Goal: Information Seeking & Learning: Learn about a topic

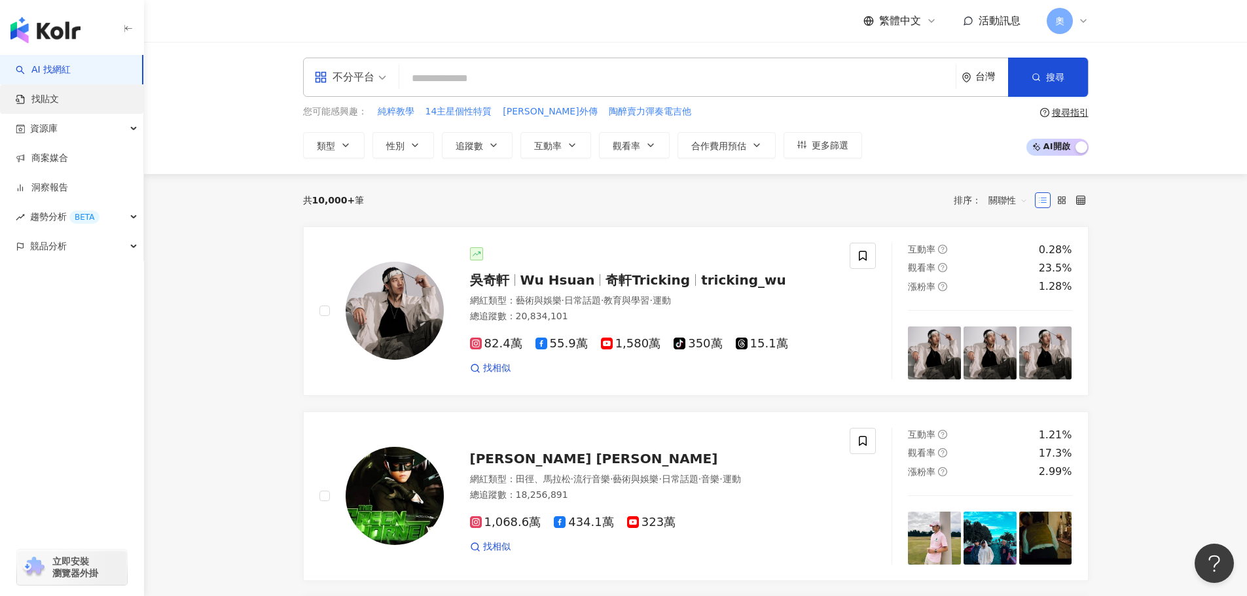
click at [59, 103] on link "找貼文" at bounding box center [37, 99] width 43 height 13
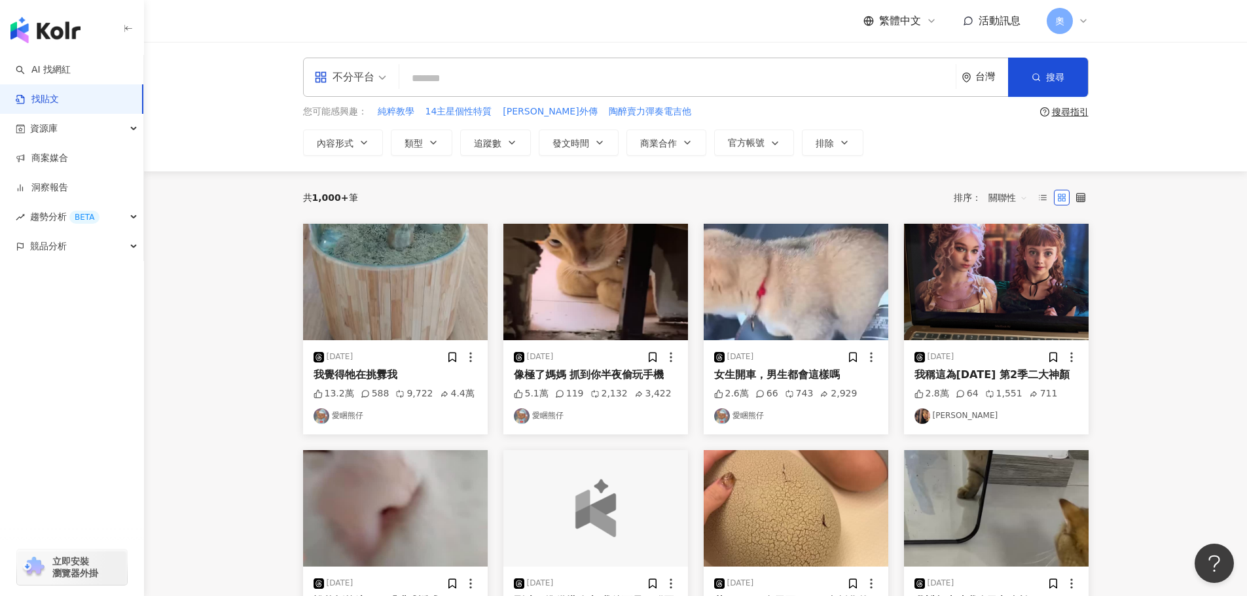
click at [386, 83] on span "不分平台" at bounding box center [350, 77] width 72 height 21
click at [375, 132] on div "Instagram" at bounding box center [354, 138] width 74 height 16
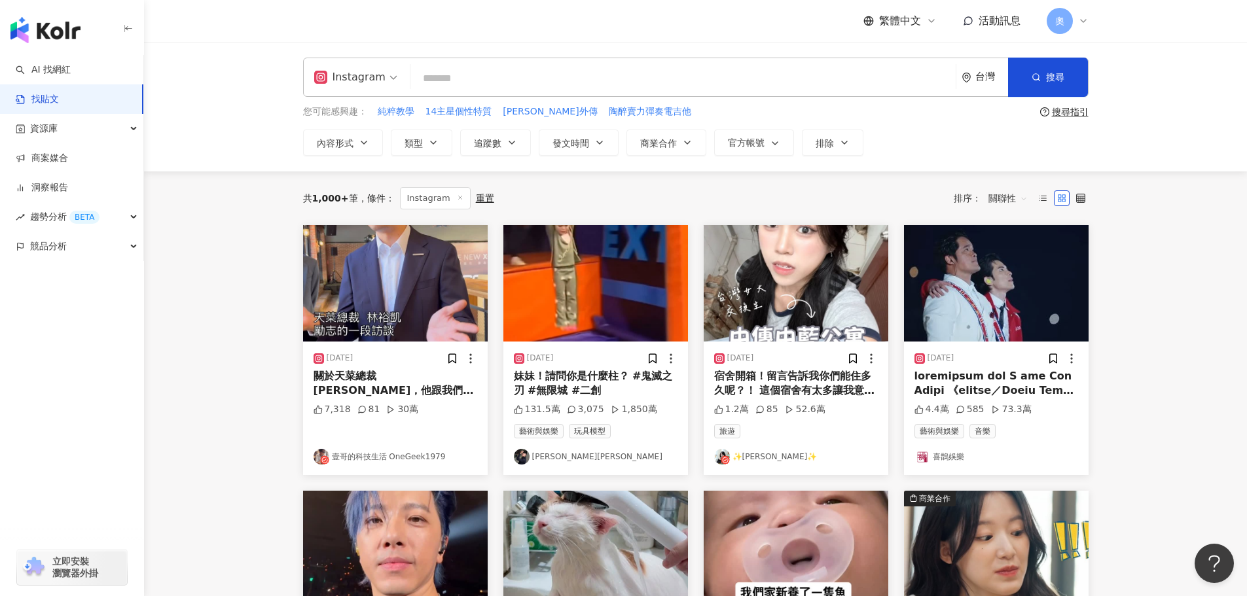
click at [643, 76] on input "search" at bounding box center [683, 78] width 535 height 28
paste input "*********"
click at [556, 70] on input "*********" at bounding box center [683, 78] width 535 height 28
paste input "**********"
click at [510, 80] on input "**********" at bounding box center [683, 78] width 535 height 28
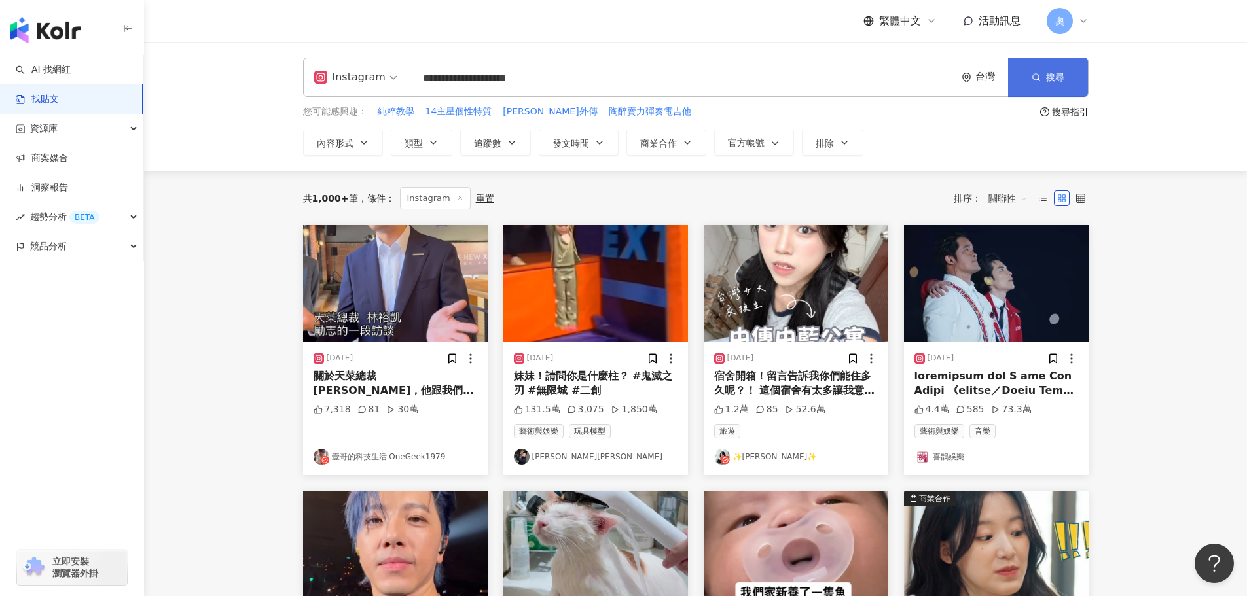
click at [1077, 84] on button "搜尋" at bounding box center [1048, 77] width 80 height 39
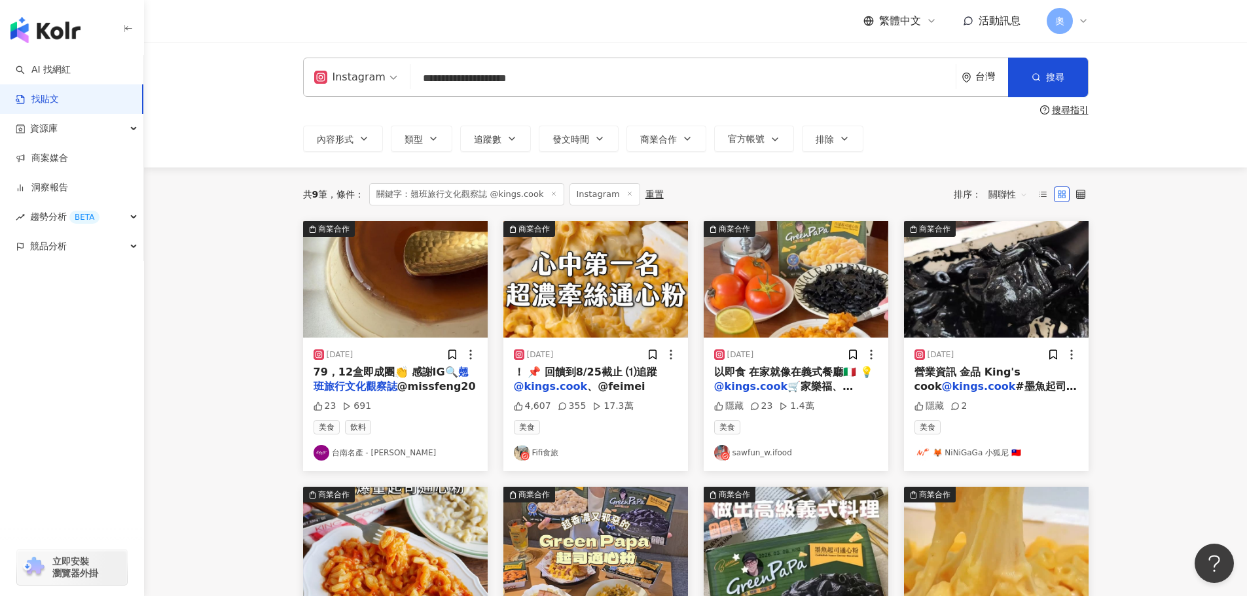
click at [604, 306] on img "button" at bounding box center [595, 279] width 185 height 117
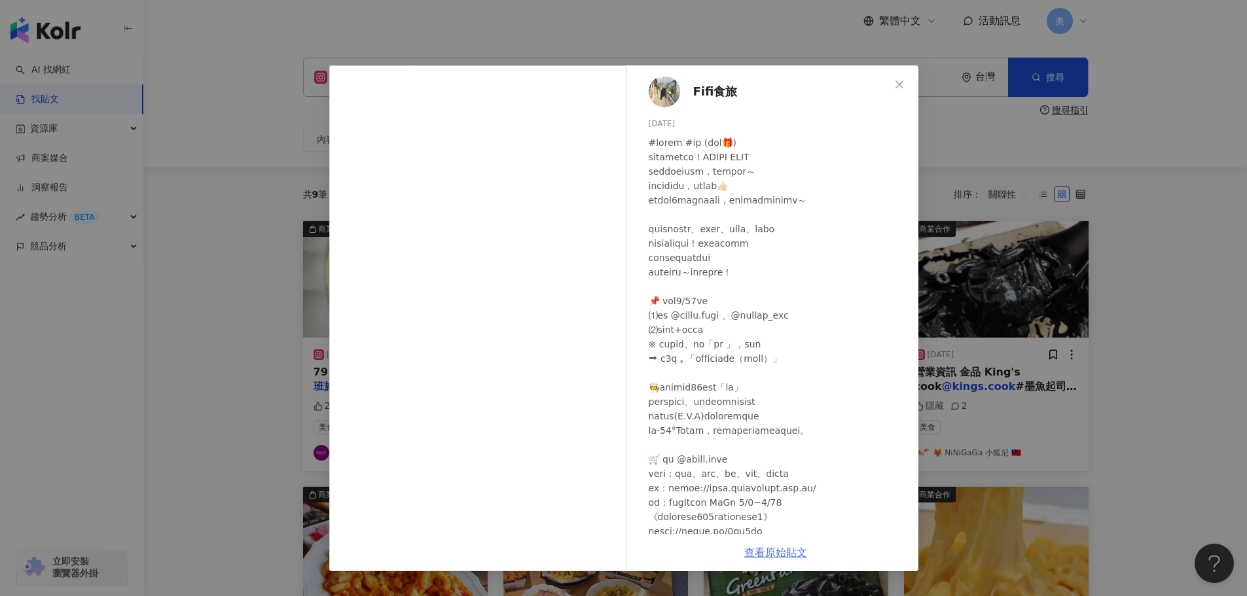
click at [770, 552] on link "查看原始貼文" at bounding box center [775, 553] width 63 height 12
click at [1146, 212] on div "Fifi食旅 2025/8/22 4,607 355 17.3萬 查看原始貼文" at bounding box center [623, 298] width 1247 height 596
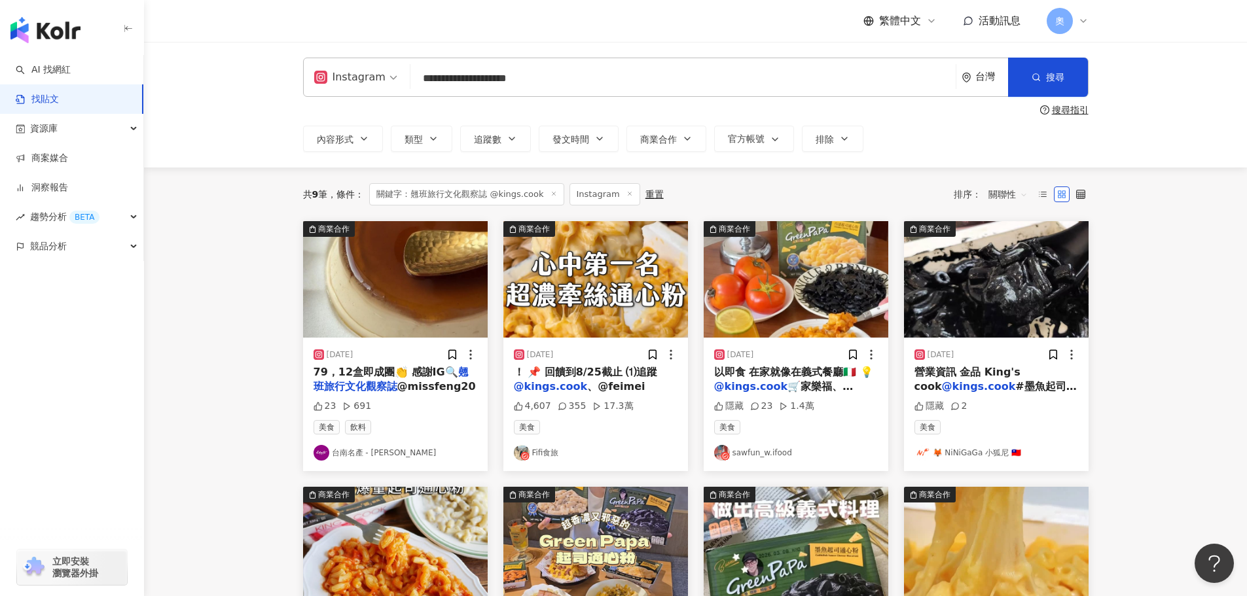
click at [771, 285] on img "button" at bounding box center [796, 279] width 185 height 117
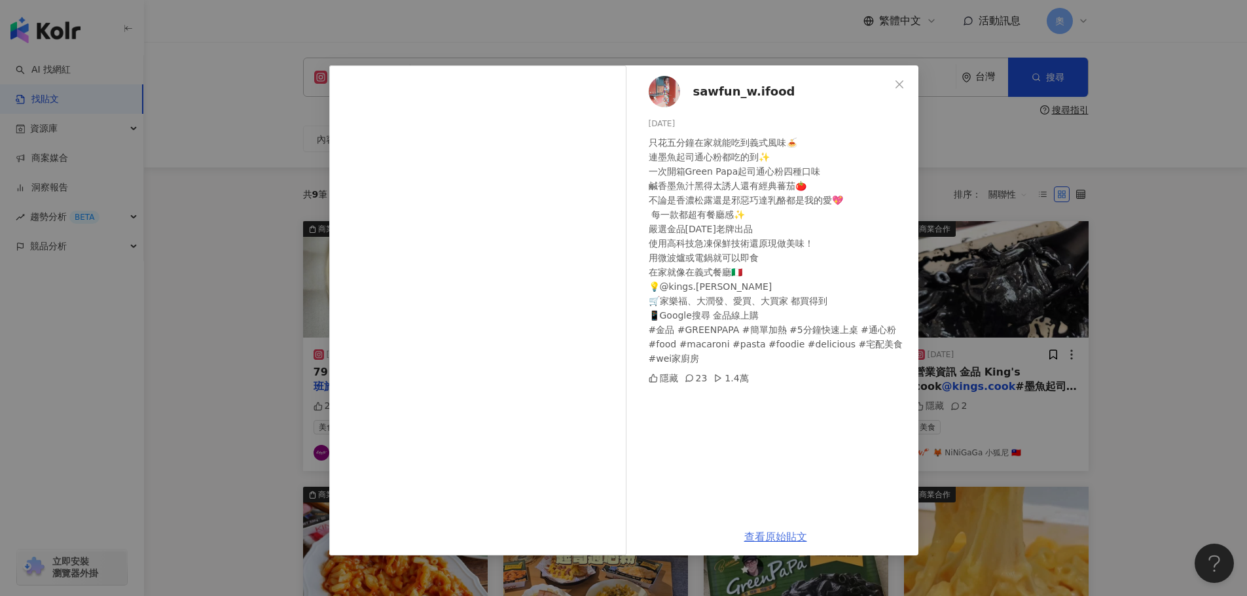
click at [785, 537] on link "查看原始貼文" at bounding box center [775, 537] width 63 height 12
click at [1100, 318] on div "sawfun_w.ifood 2025/6/11 只花五分鐘在家就能吃到義式風味🍝 連墨魚起司通心粉都吃的到✨ 一次開箱Green Papa起司通心粉四種口味…" at bounding box center [623, 298] width 1247 height 596
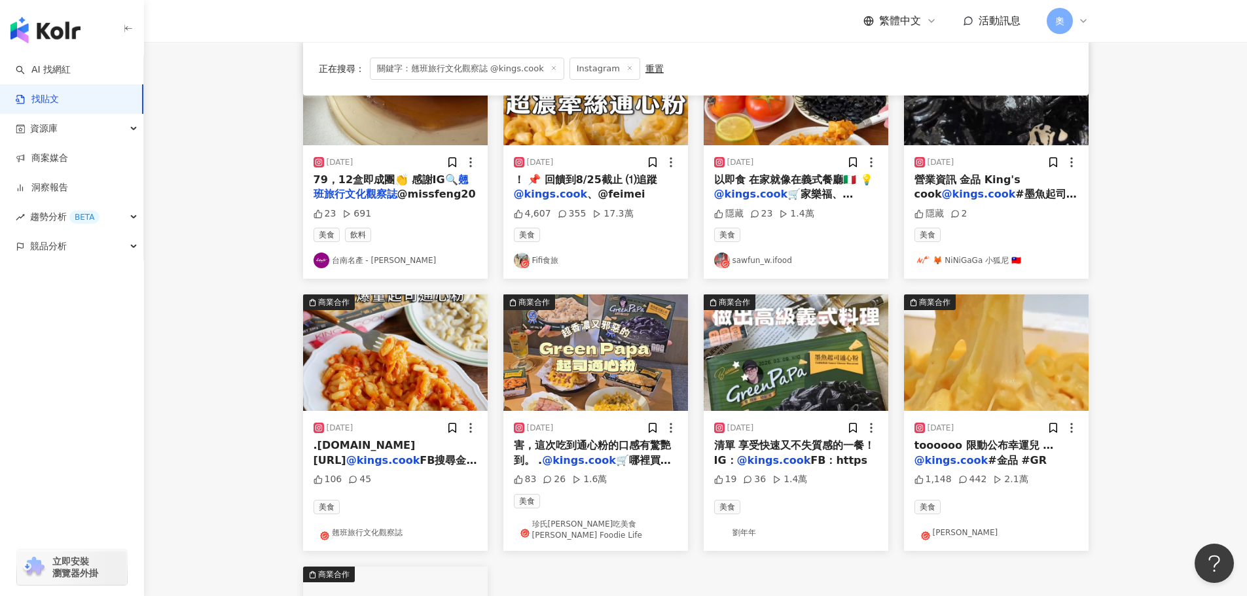
scroll to position [196, 0]
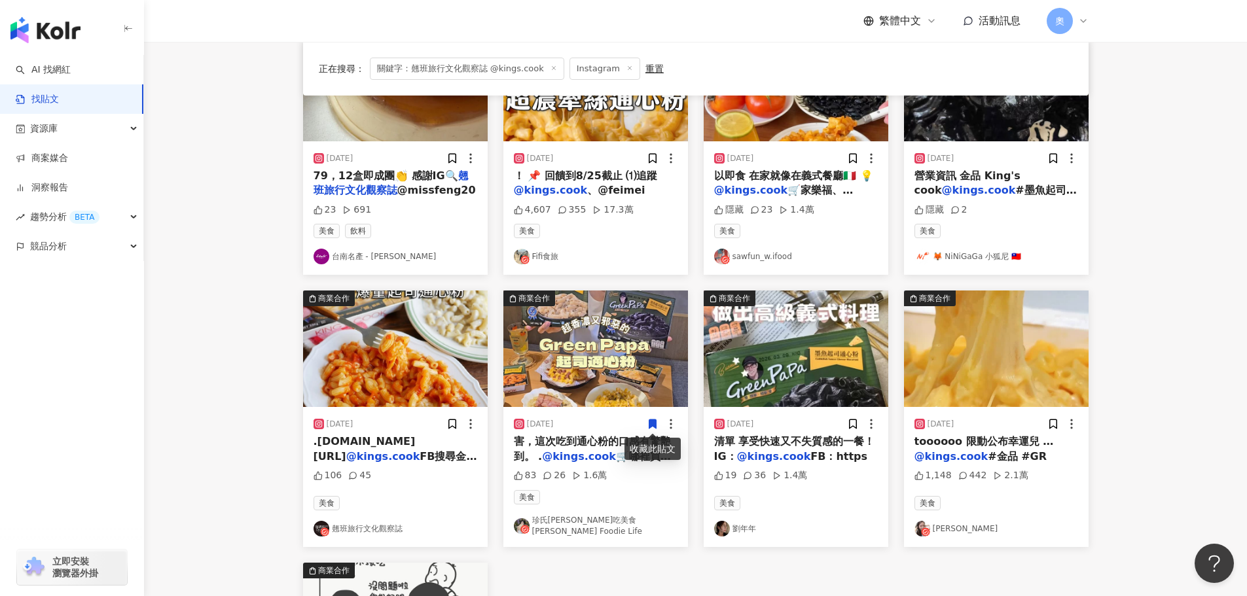
click at [566, 342] on img "button" at bounding box center [595, 349] width 185 height 117
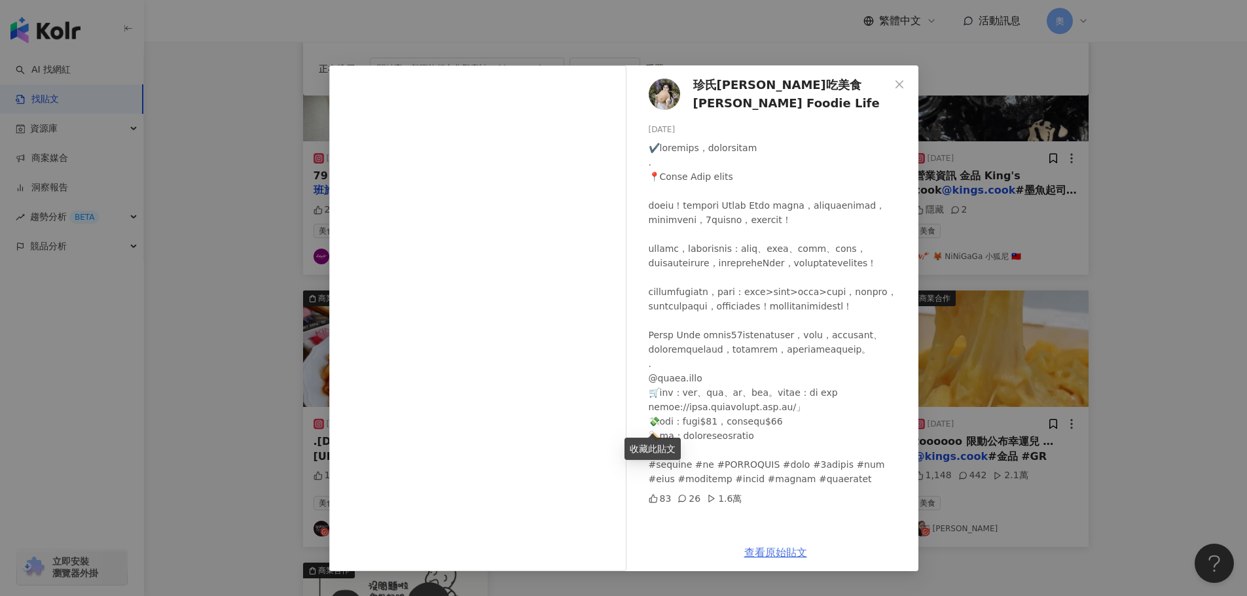
click at [777, 550] on link "查看原始貼文" at bounding box center [775, 553] width 63 height 12
click at [317, 359] on div "珍氏妮弗吃美食 Jennifer's Foodie Life 2025/6/3 83 26 1.6萬 查看原始貼文" at bounding box center [623, 298] width 1247 height 596
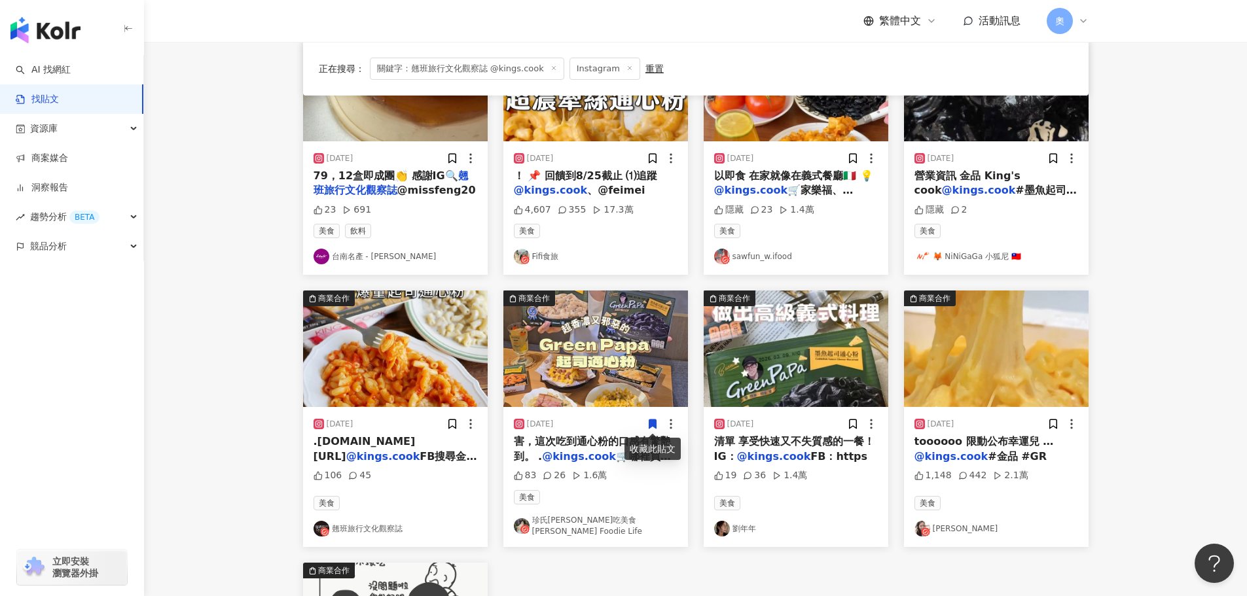
click at [414, 363] on img "button" at bounding box center [395, 349] width 185 height 117
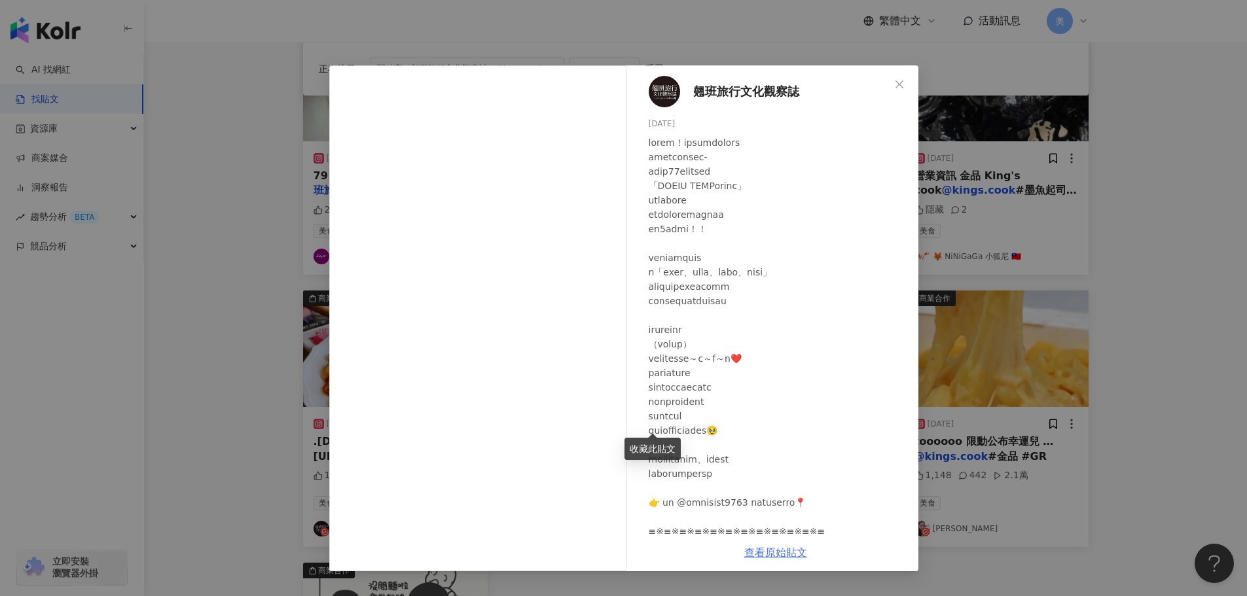
click at [770, 557] on link "查看原始貼文" at bounding box center [775, 553] width 63 height 12
click at [1130, 277] on div "翹班旅行文化觀察誌 2025/6/9 106 45 查看原始貼文" at bounding box center [623, 298] width 1247 height 596
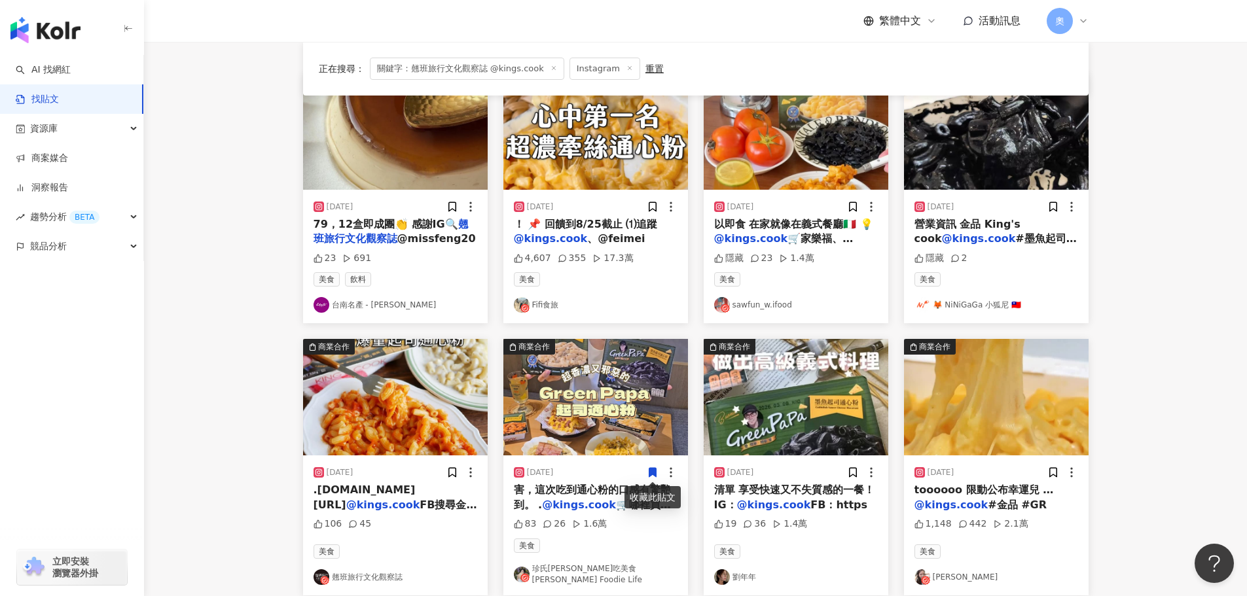
scroll to position [0, 0]
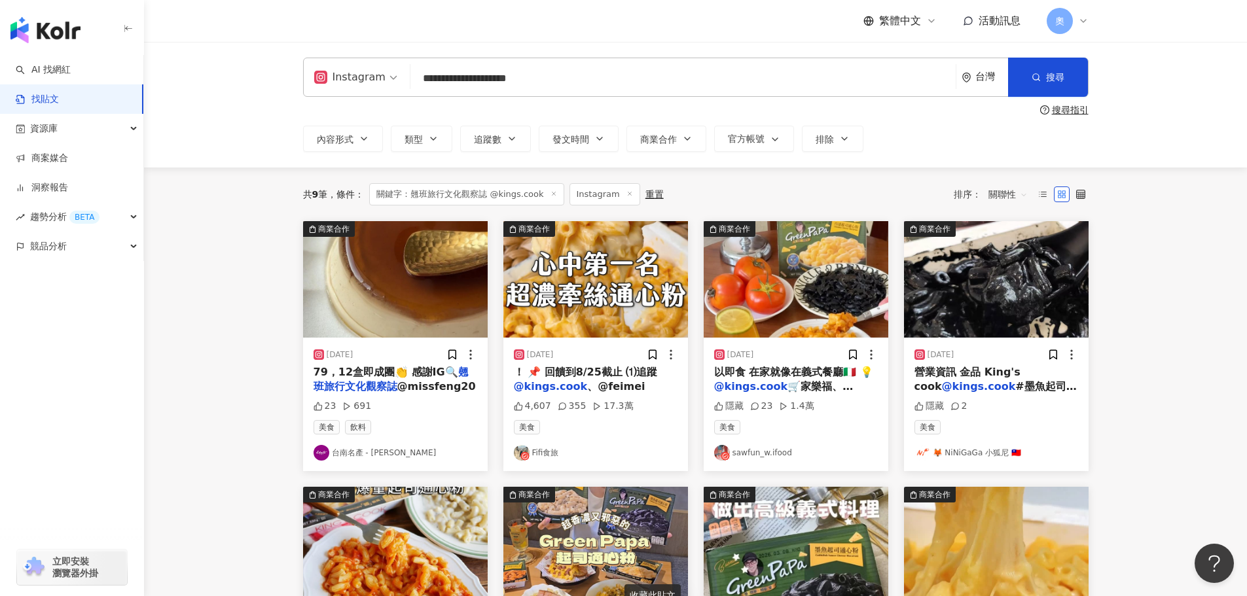
drag, startPoint x: 514, startPoint y: 81, endPoint x: 396, endPoint y: 86, distance: 117.9
click at [396, 86] on div "**********" at bounding box center [695, 77] width 785 height 39
type input "**********"
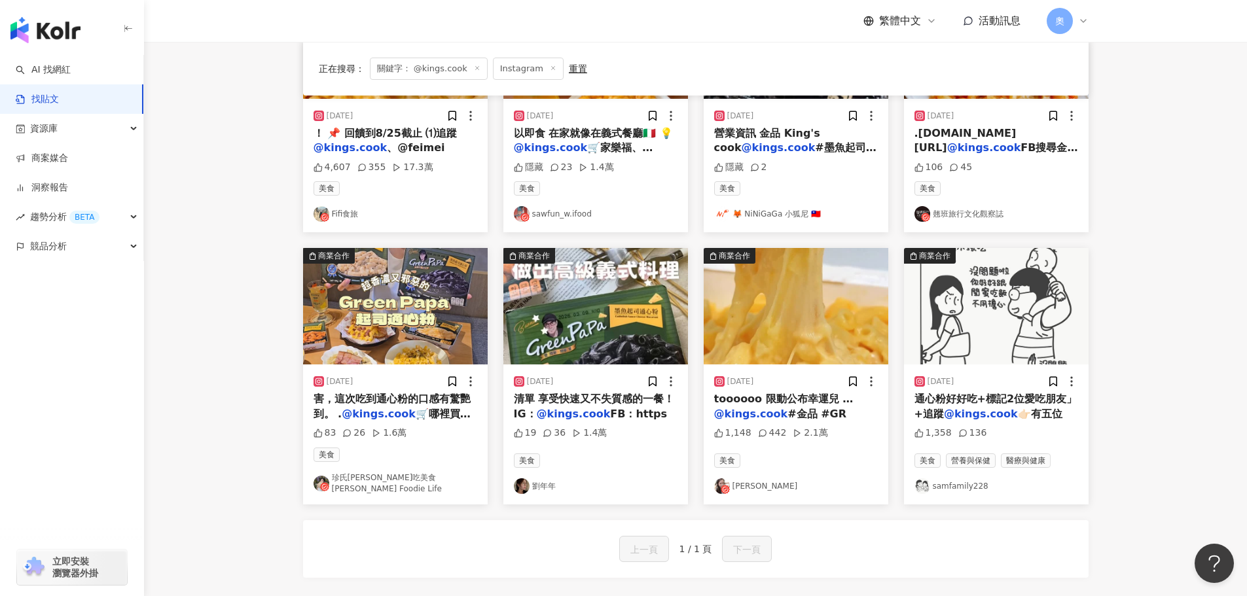
scroll to position [262, 0]
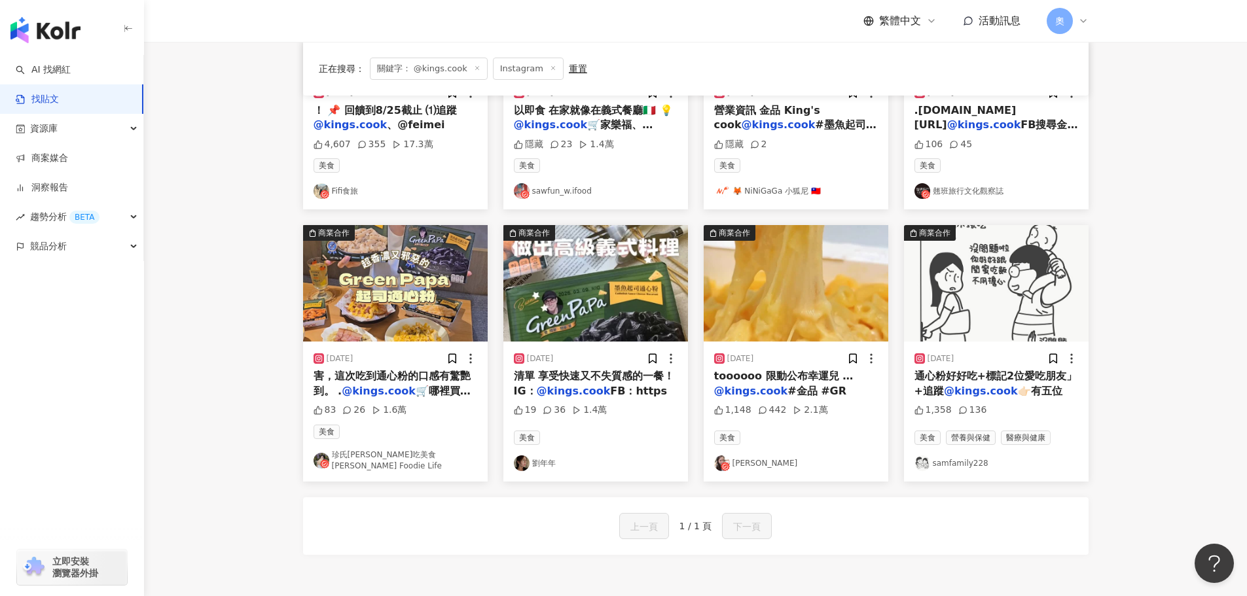
drag, startPoint x: 969, startPoint y: 316, endPoint x: 945, endPoint y: 461, distance: 148.1
click at [945, 461] on link "samfamily228" at bounding box center [996, 464] width 164 height 16
click at [991, 310] on img "button" at bounding box center [996, 283] width 185 height 117
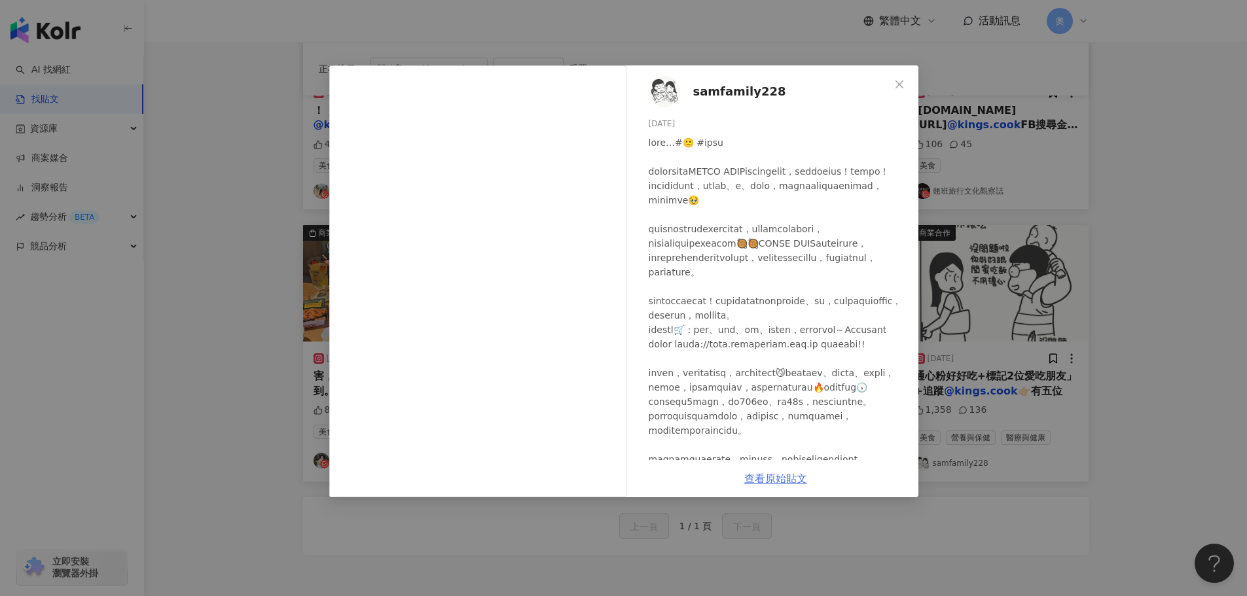
click at [787, 475] on link "查看原始貼文" at bounding box center [775, 479] width 63 height 12
click at [1083, 162] on div "samfamily228 2025/6/12 1,358 136 查看原始貼文" at bounding box center [623, 298] width 1247 height 596
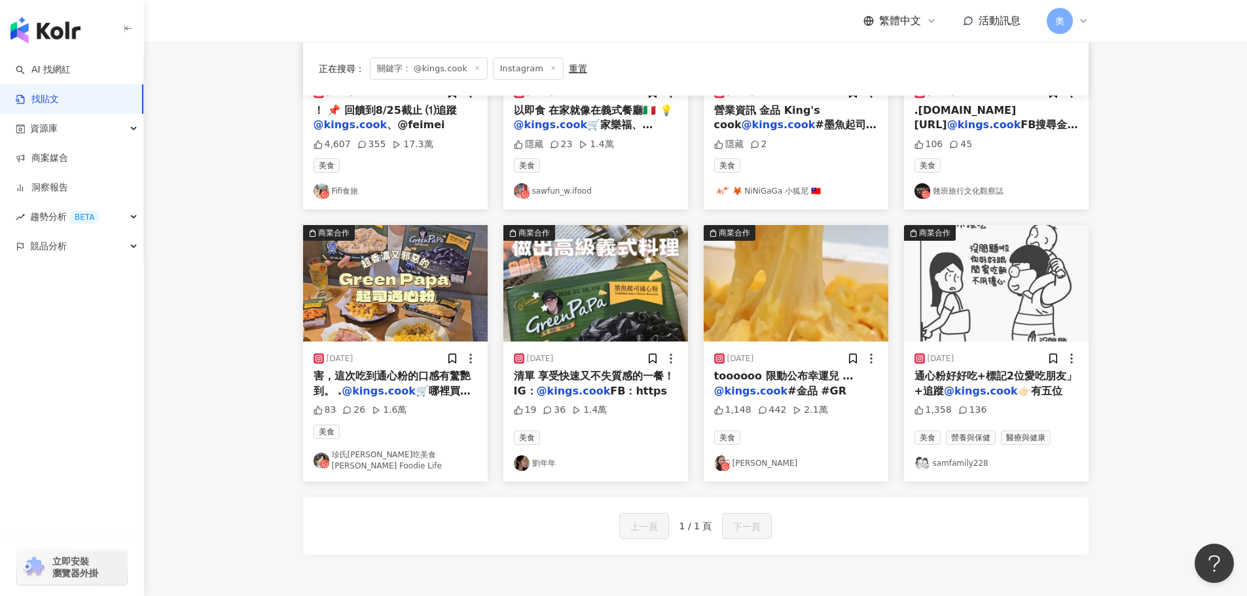
click at [827, 296] on img "button" at bounding box center [796, 283] width 185 height 117
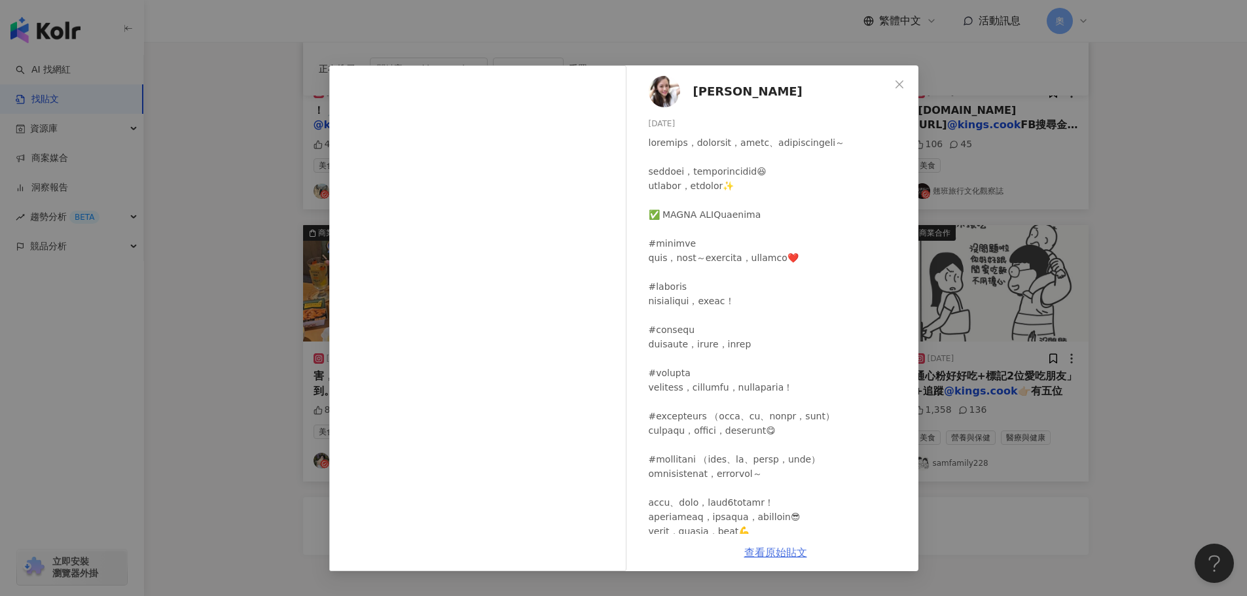
click at [791, 548] on link "查看原始貼文" at bounding box center [775, 553] width 63 height 12
drag, startPoint x: 1225, startPoint y: 218, endPoint x: 1214, endPoint y: 218, distance: 11.8
click at [1225, 218] on div "小口丸子 2025/8/22 1,148 442 2.1萬 查看原始貼文" at bounding box center [623, 298] width 1247 height 596
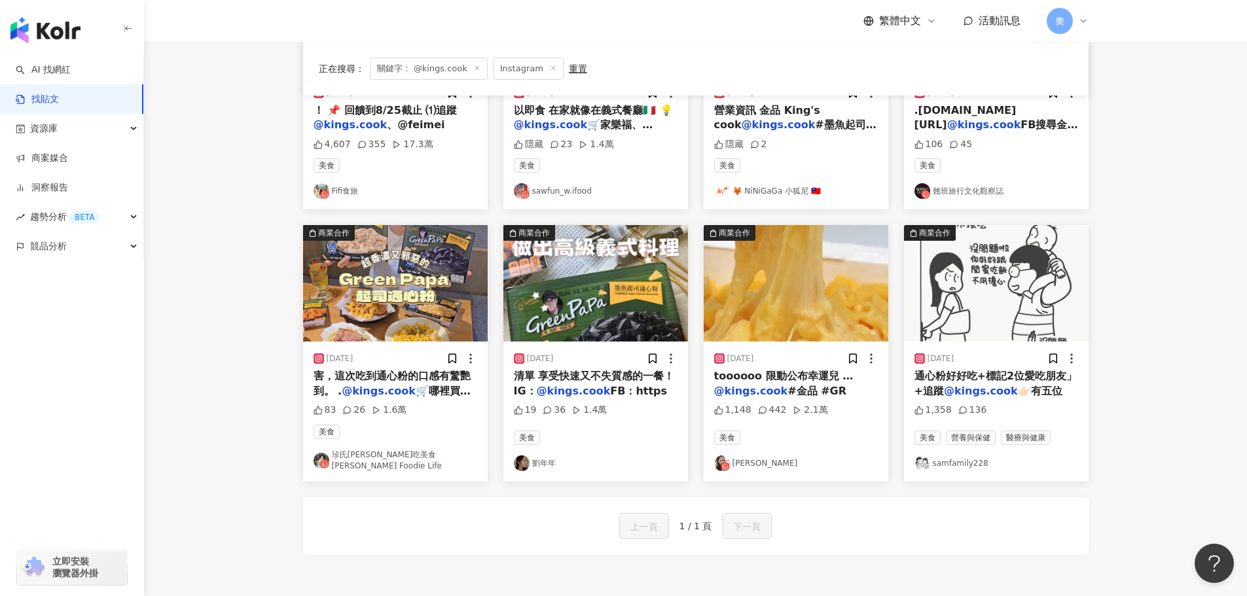
click at [533, 456] on link "劉年年" at bounding box center [596, 464] width 164 height 16
click at [582, 302] on img "button" at bounding box center [595, 283] width 185 height 117
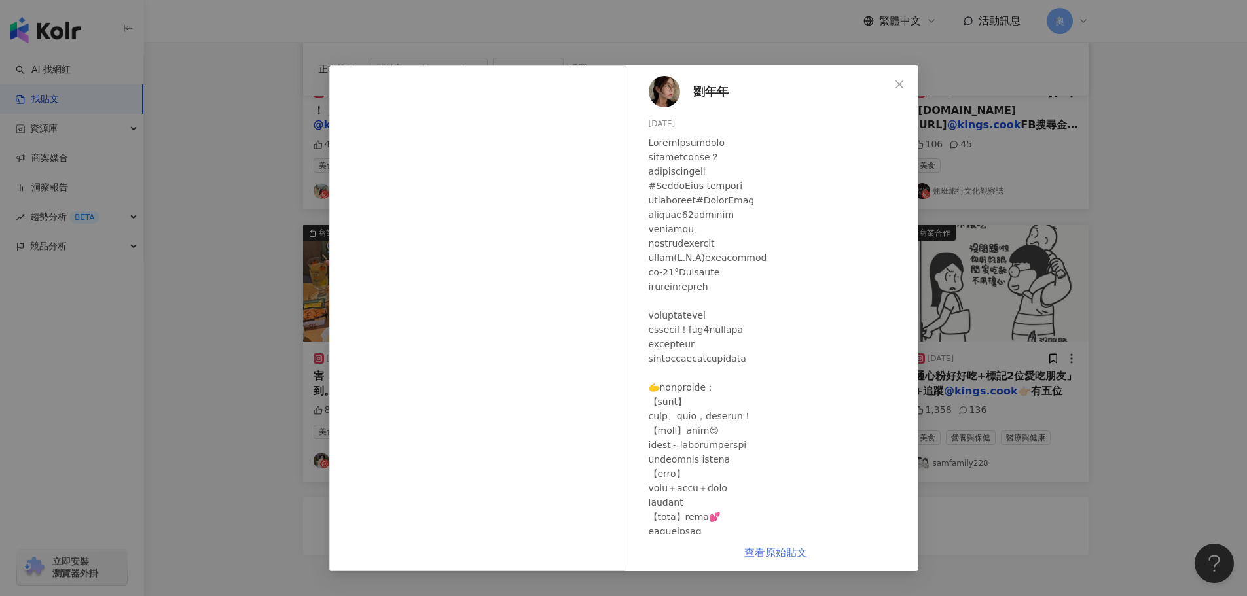
click at [786, 555] on link "查看原始貼文" at bounding box center [775, 553] width 63 height 12
click at [1132, 187] on div "劉年年 2025/6/3 19 36 1.4萬 查看原始貼文" at bounding box center [623, 298] width 1247 height 596
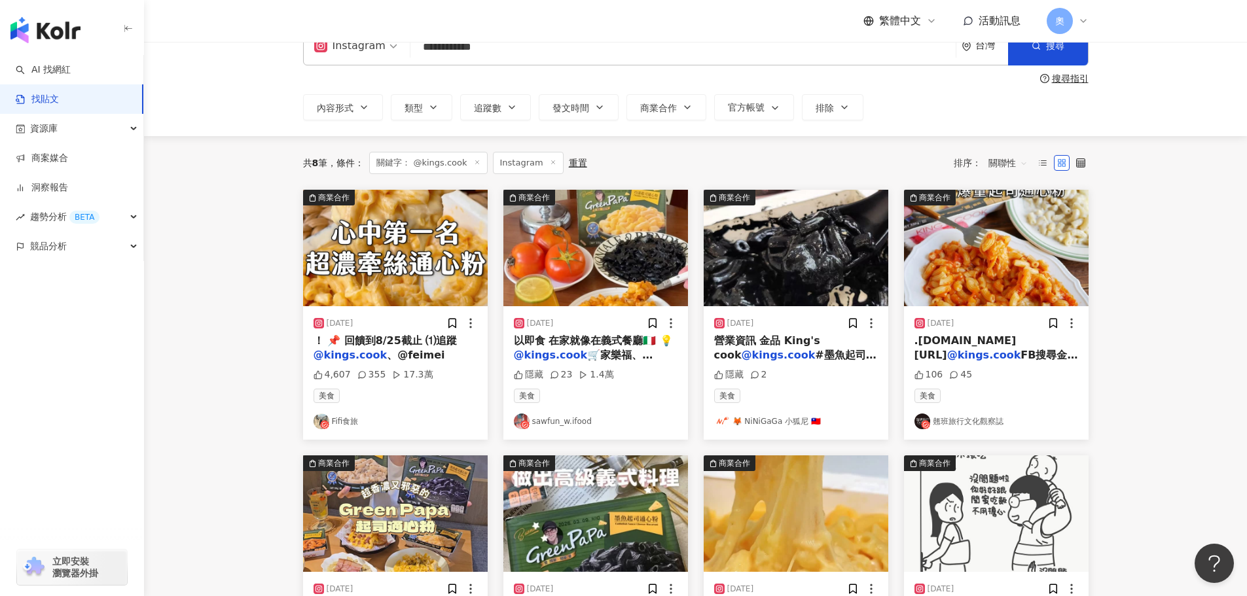
scroll to position [0, 0]
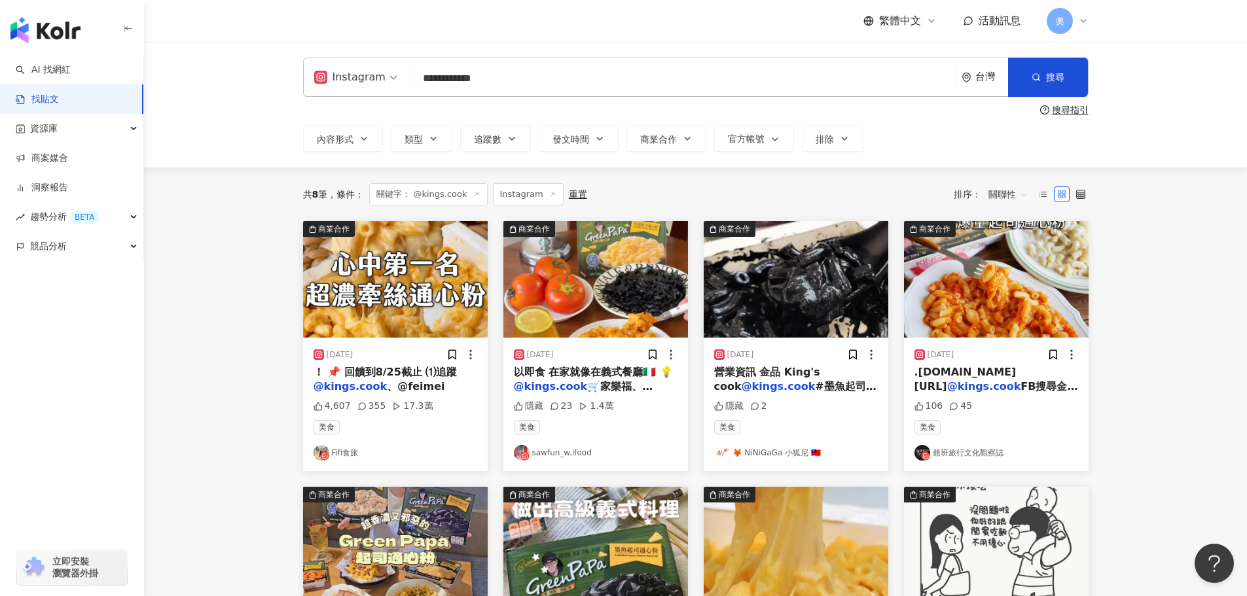
click at [507, 81] on input "**********" at bounding box center [683, 78] width 535 height 28
click at [35, 74] on link "AI 找網紅" at bounding box center [43, 69] width 55 height 13
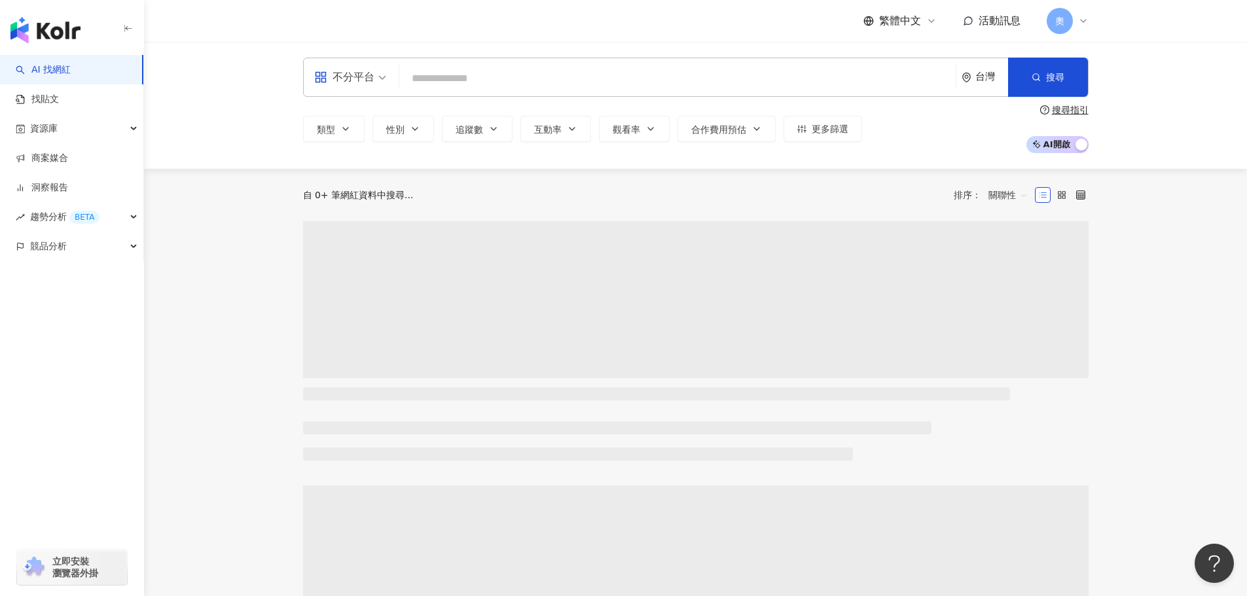
click at [498, 82] on input "search" at bounding box center [678, 78] width 546 height 25
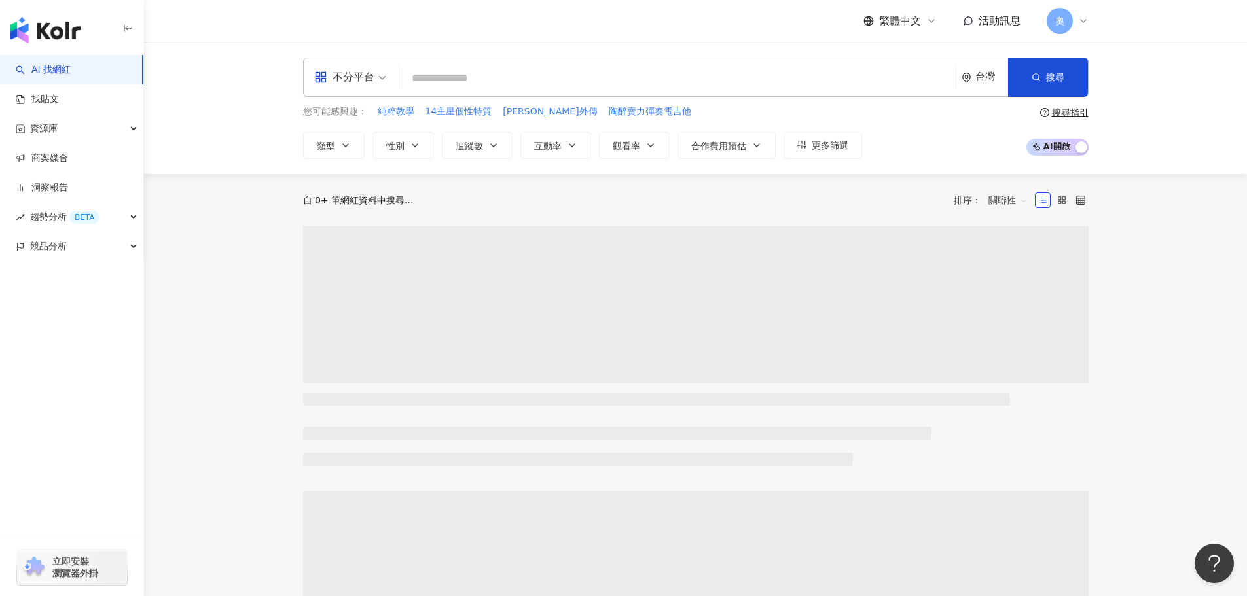
click at [373, 82] on div "不分平台" at bounding box center [344, 77] width 60 height 21
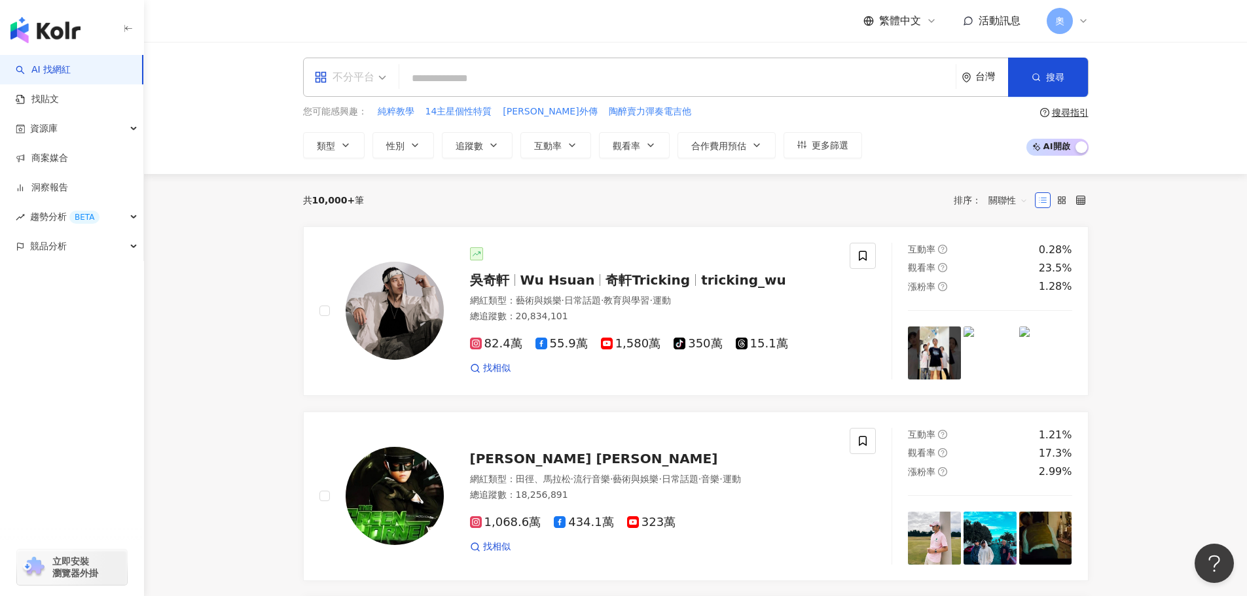
click at [374, 77] on div "不分平台" at bounding box center [344, 77] width 60 height 21
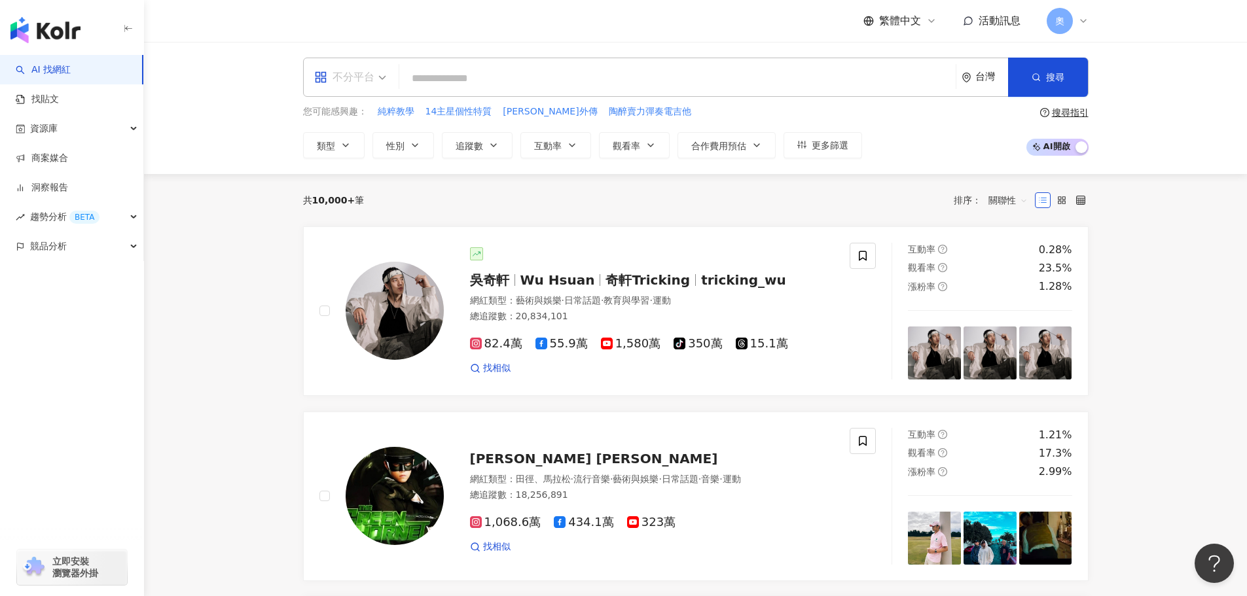
click at [374, 77] on div "不分平台" at bounding box center [344, 77] width 60 height 21
click at [368, 137] on div "Instagram" at bounding box center [354, 138] width 74 height 16
click at [508, 86] on input "search" at bounding box center [678, 78] width 546 height 25
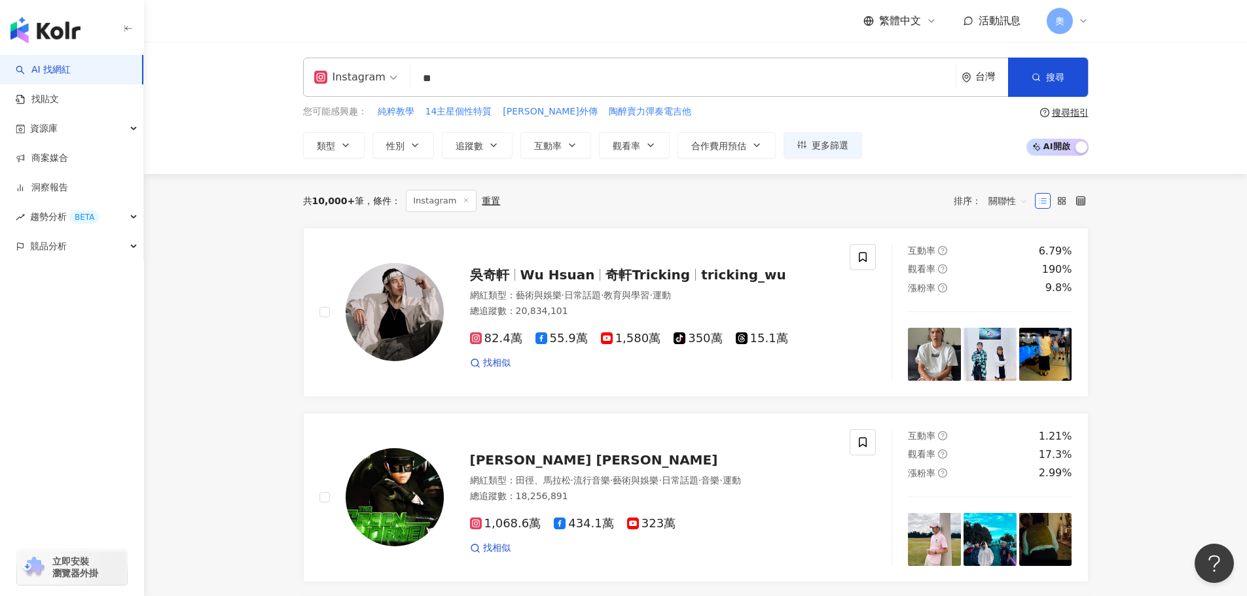
drag, startPoint x: 536, startPoint y: 74, endPoint x: 402, endPoint y: 71, distance: 134.2
click at [402, 71] on div "Instagram ** 台灣 搜尋 661f2b59-5efa-4ad5-b9ff-92013cd42874 410deb84-1588-4ec1-8947…" at bounding box center [695, 77] width 785 height 39
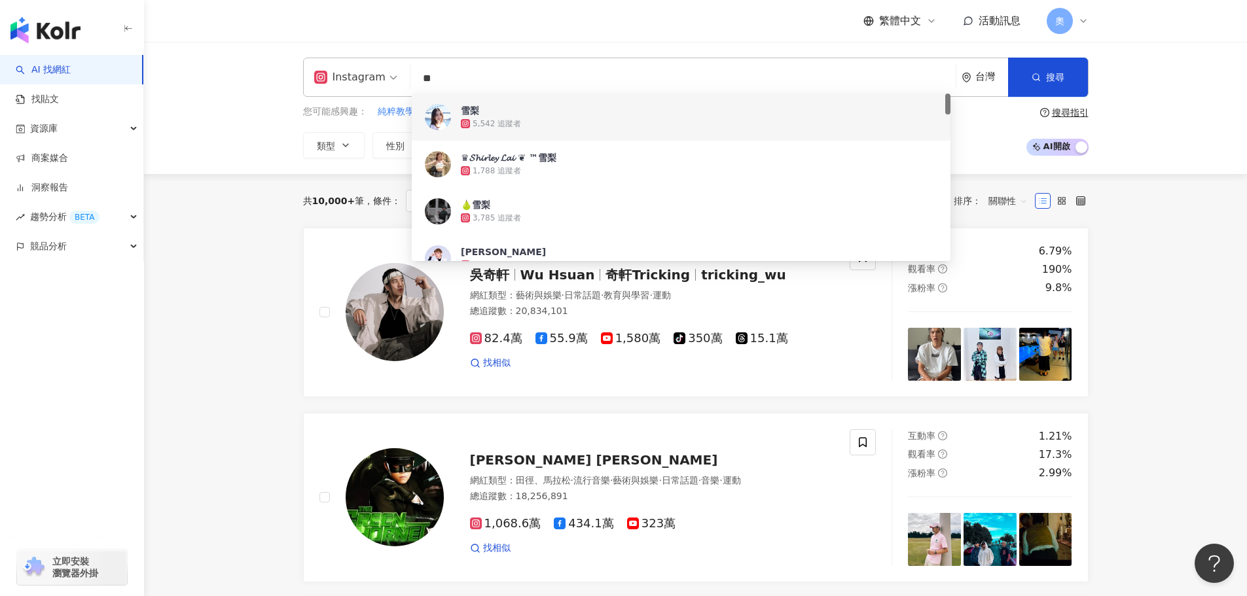
paste input "**********"
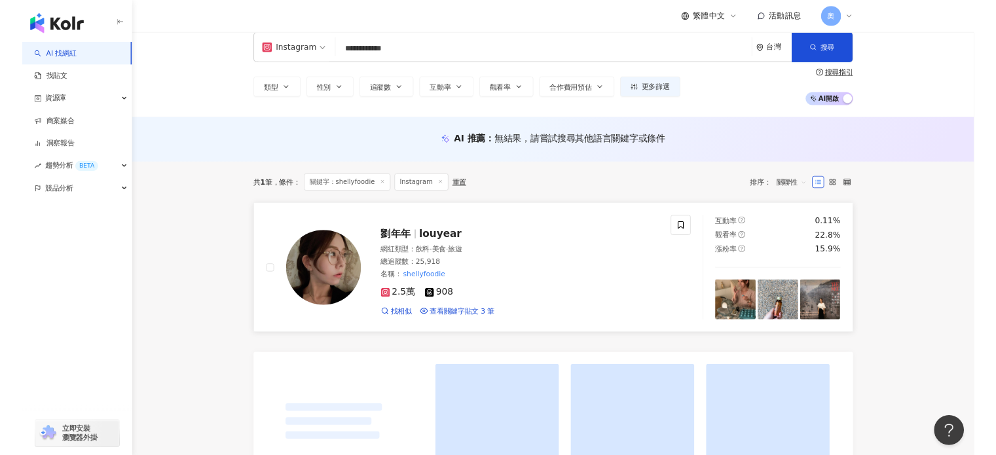
scroll to position [65, 0]
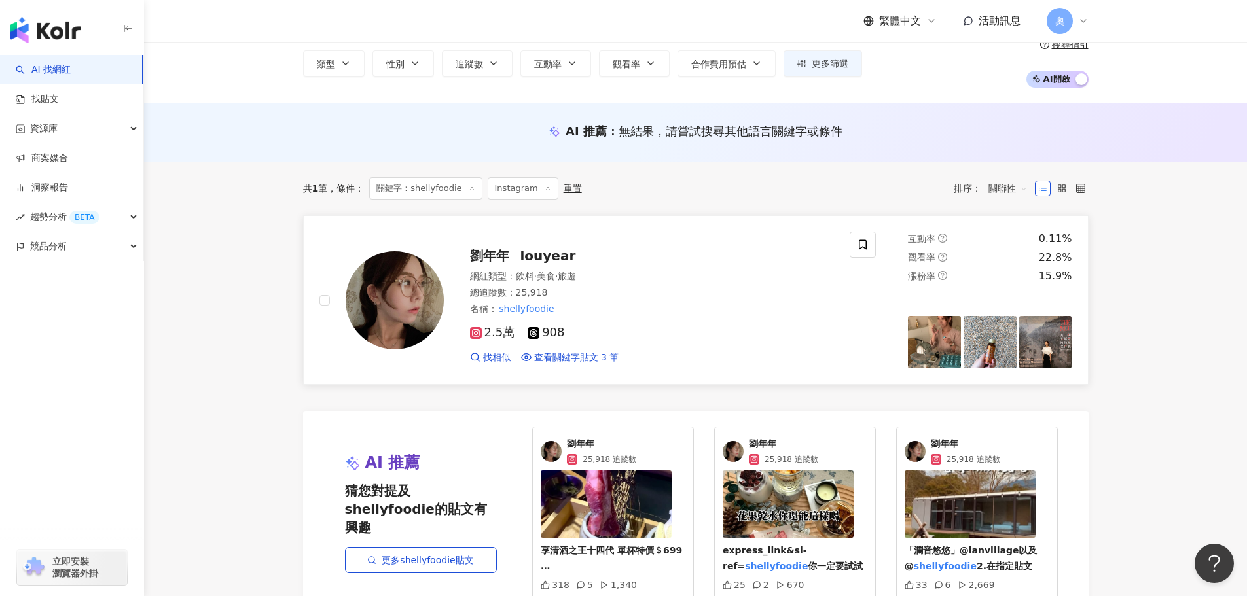
click at [394, 289] on img at bounding box center [395, 300] width 98 height 98
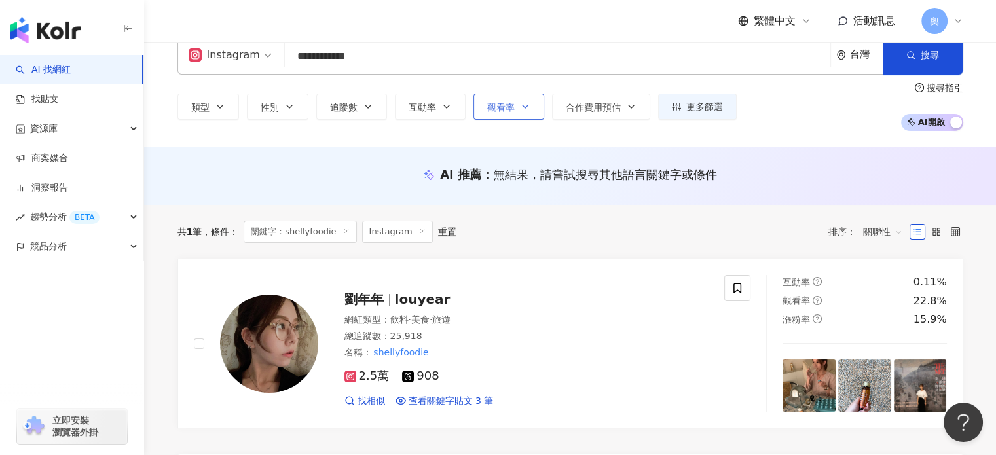
scroll to position [0, 0]
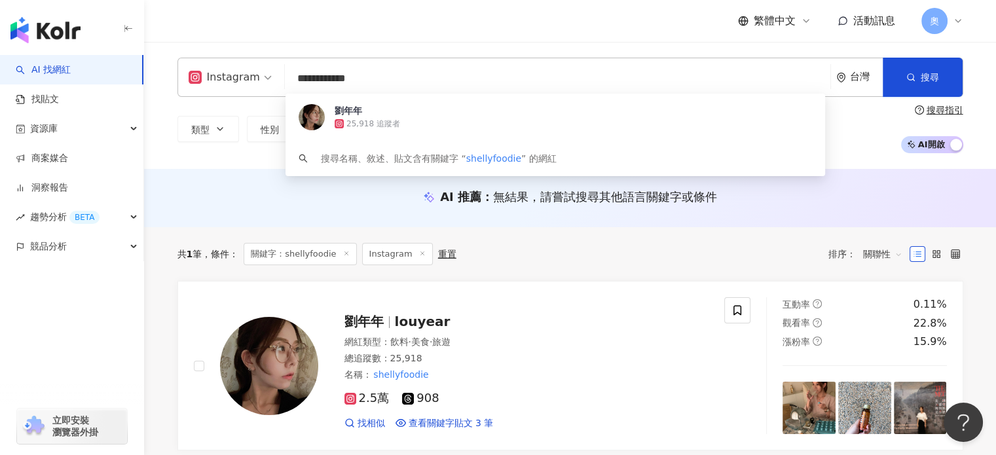
drag, startPoint x: 385, startPoint y: 75, endPoint x: 200, endPoint y: 77, distance: 184.6
click at [200, 77] on div "**********" at bounding box center [569, 77] width 785 height 39
paste input "*****"
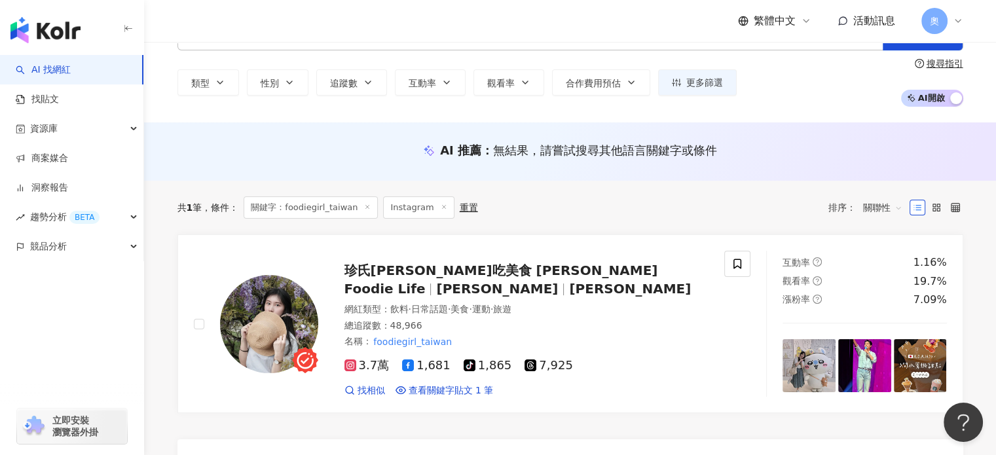
scroll to position [65, 0]
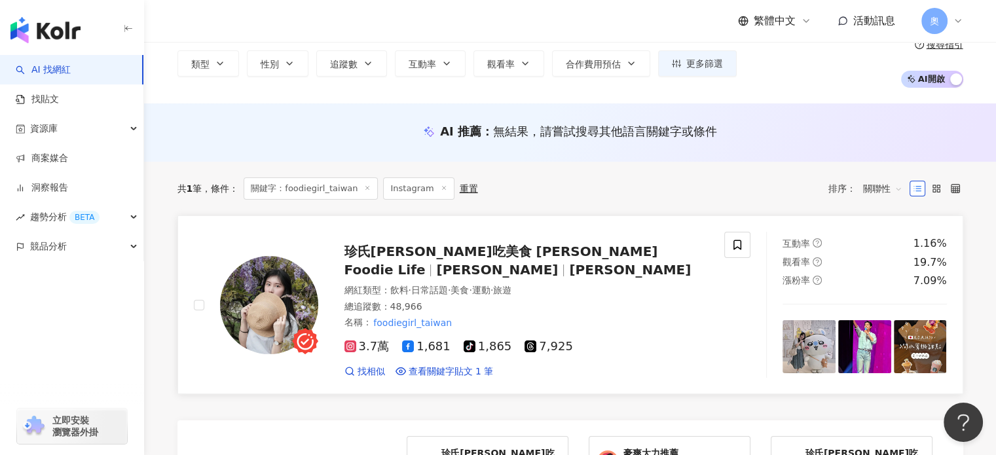
click at [494, 260] on span "珍氏妮弗吃美食 Jennifer's Foodie Life" at bounding box center [501, 260] width 314 height 34
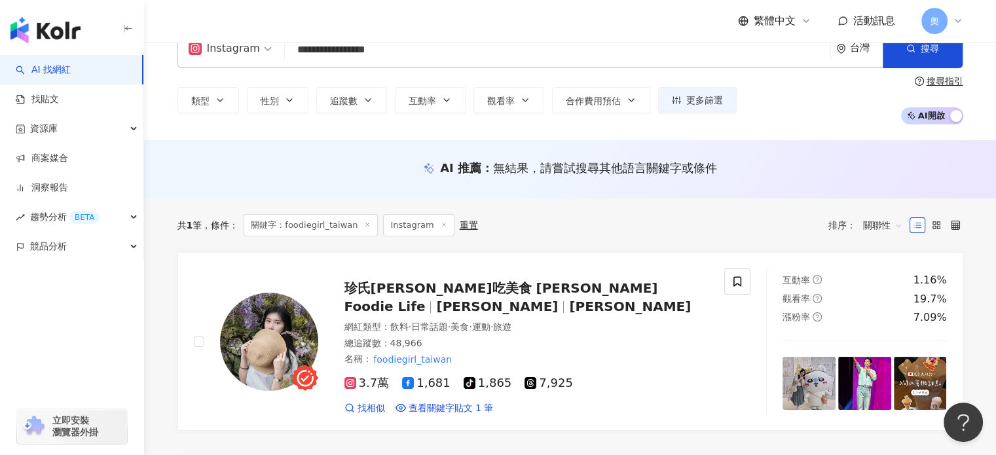
scroll to position [0, 0]
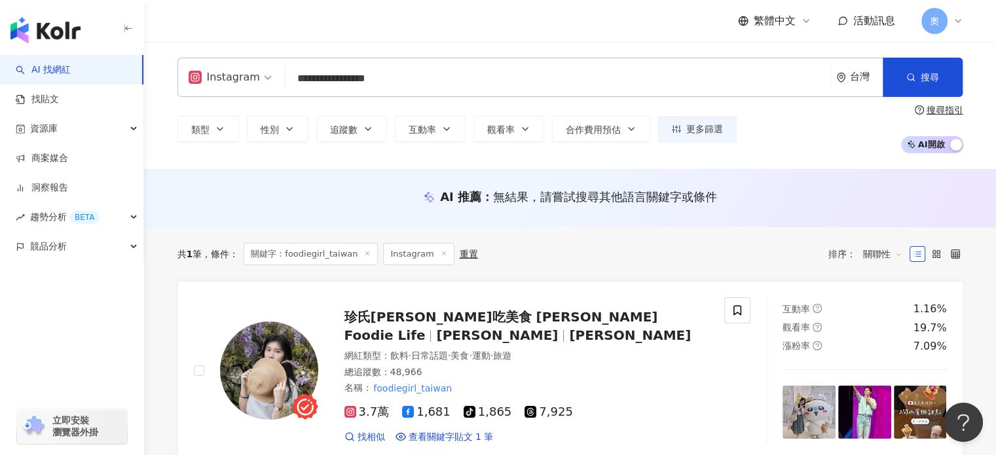
drag, startPoint x: 406, startPoint y: 86, endPoint x: 217, endPoint y: 88, distance: 189.2
click at [217, 88] on div "**********" at bounding box center [569, 77] width 785 height 39
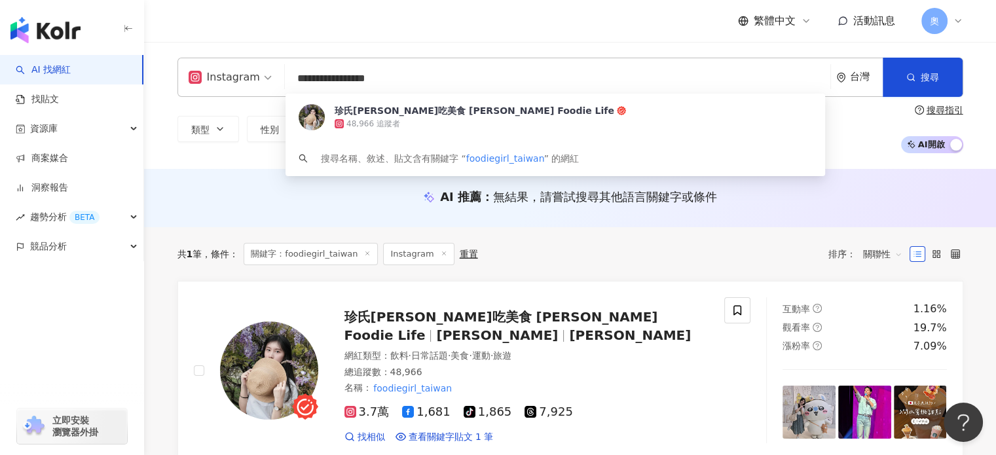
paste input "search"
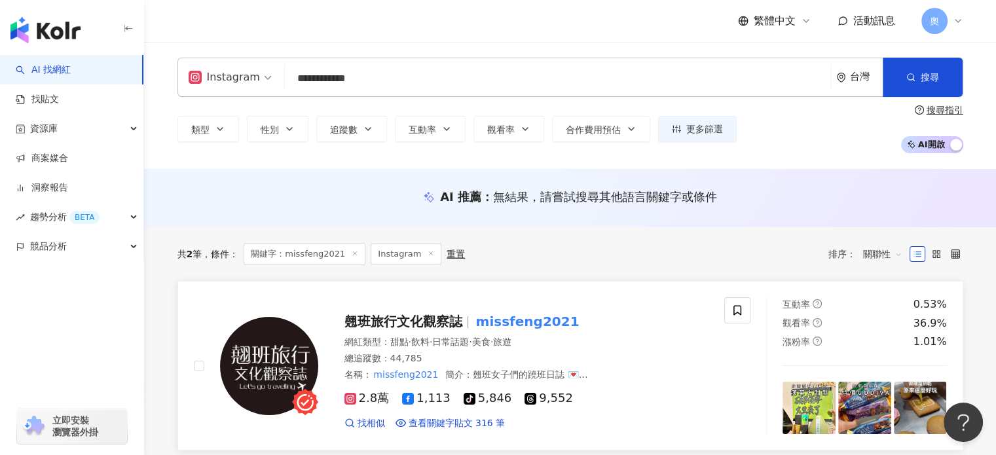
type input "**********"
click at [276, 361] on img at bounding box center [269, 366] width 98 height 98
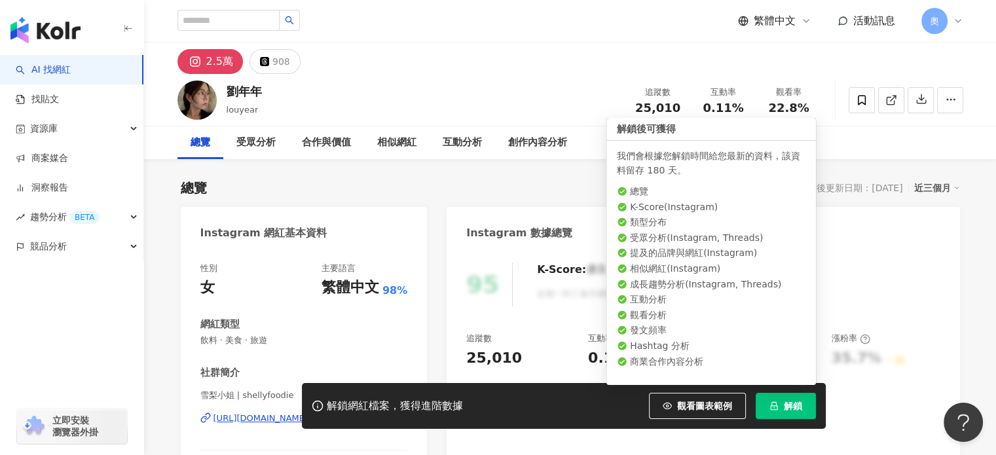
click at [784, 401] on span "解鎖" at bounding box center [793, 406] width 18 height 10
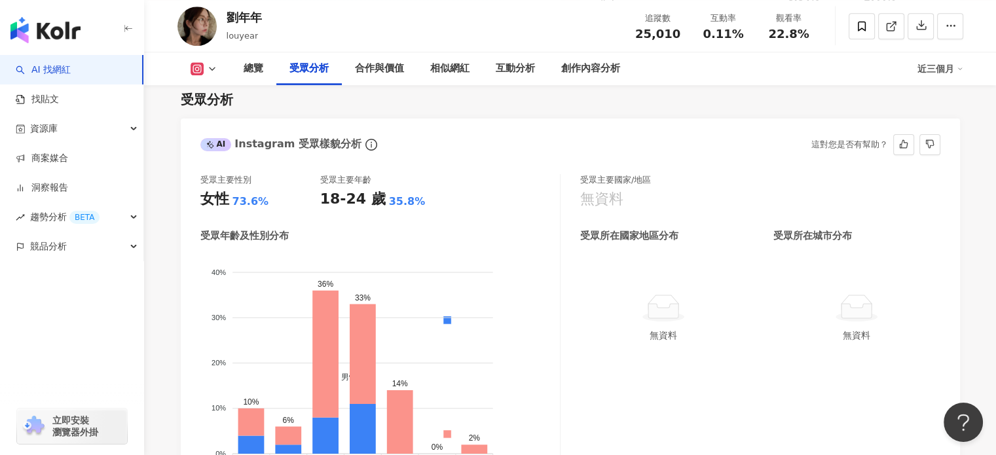
scroll to position [1191, 0]
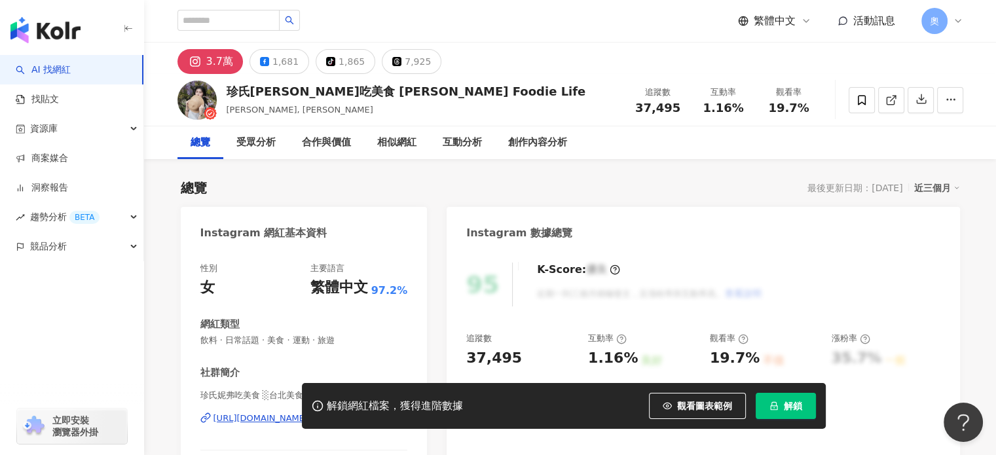
click at [799, 410] on span "解鎖" at bounding box center [793, 406] width 18 height 10
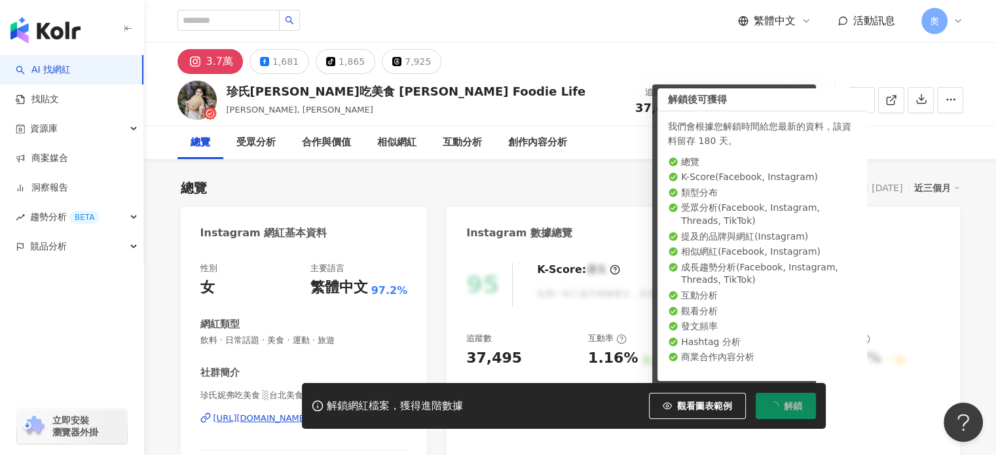
click at [785, 402] on span "解鎖" at bounding box center [793, 406] width 18 height 10
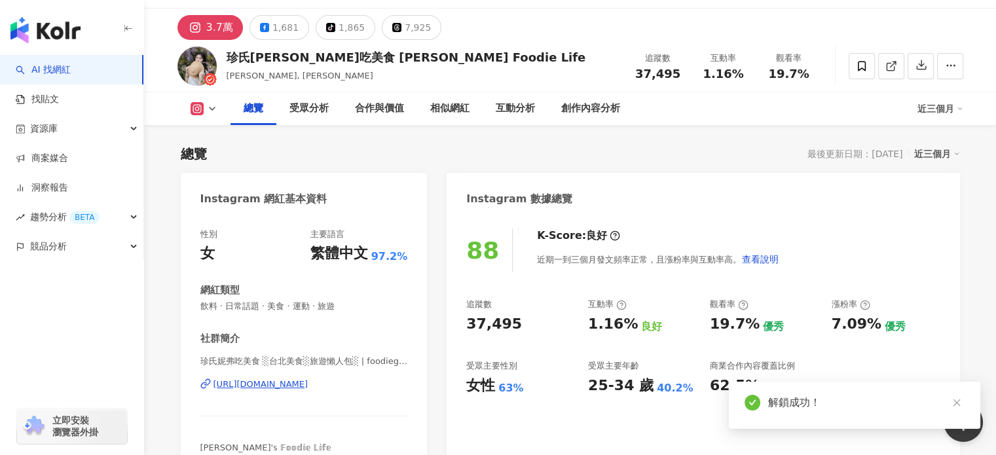
scroll to position [131, 0]
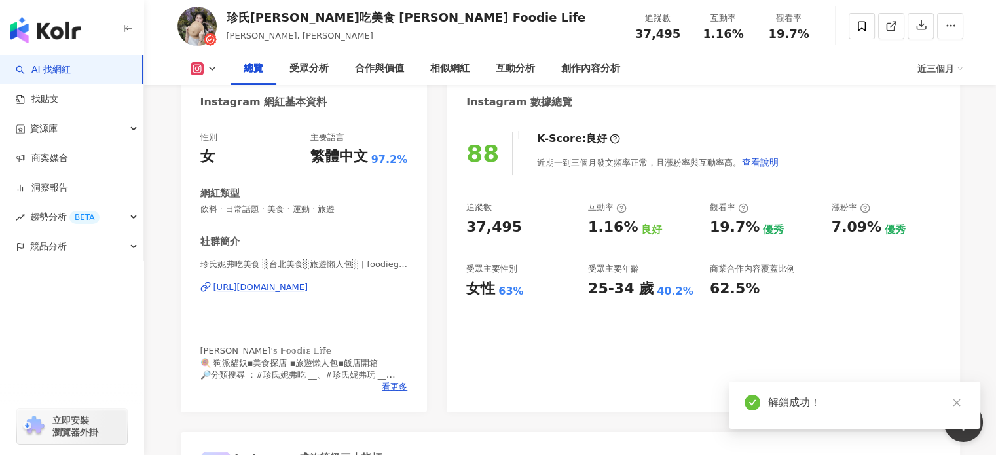
click at [956, 397] on link at bounding box center [956, 403] width 16 height 16
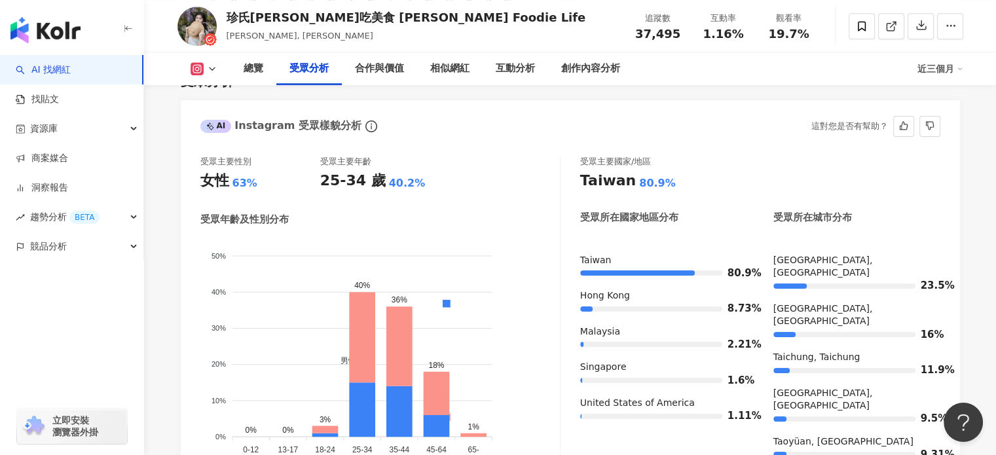
scroll to position [1178, 0]
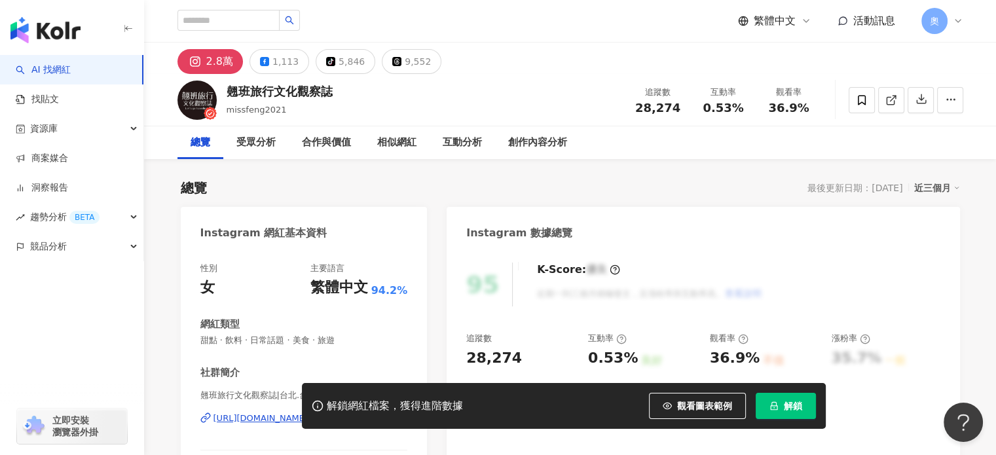
click at [711, 146] on div "總覽 受眾分析 合作與價值 相似網紅 互動分析 創作內容分析" at bounding box center [569, 142] width 785 height 33
click at [778, 405] on button "解鎖" at bounding box center [785, 406] width 60 height 26
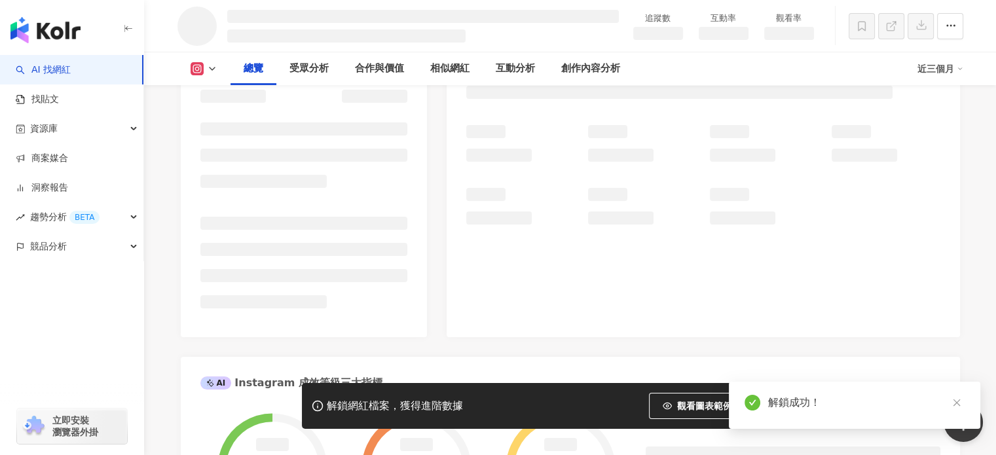
scroll to position [241, 0]
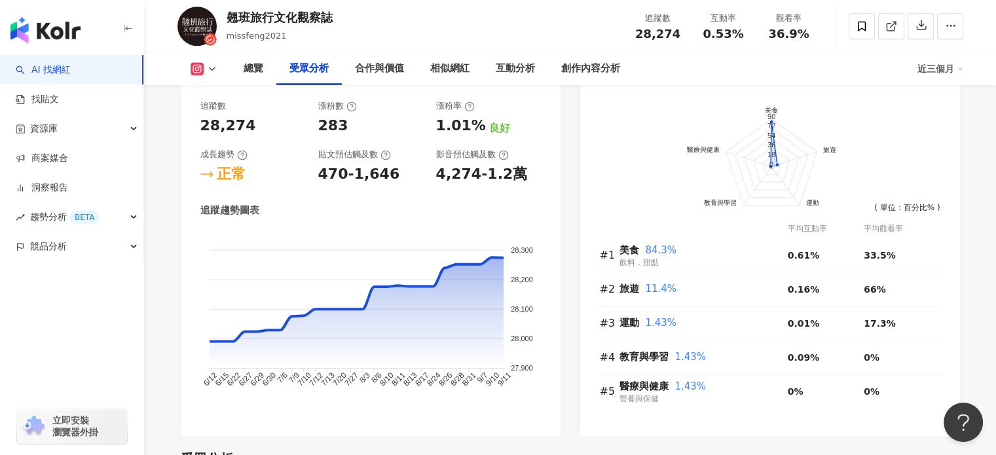
scroll to position [1147, 0]
